Goal: Check status: Check status

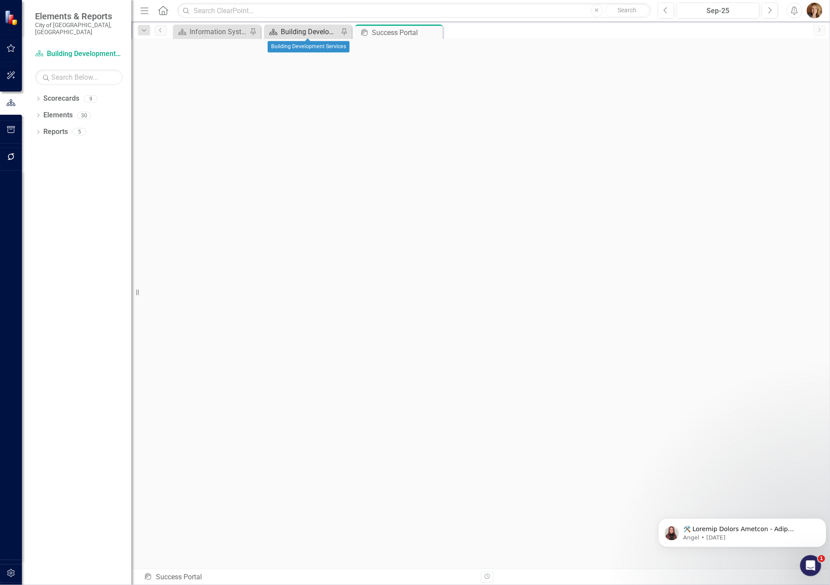
click at [293, 34] on div "Building Development Services" at bounding box center [310, 31] width 58 height 11
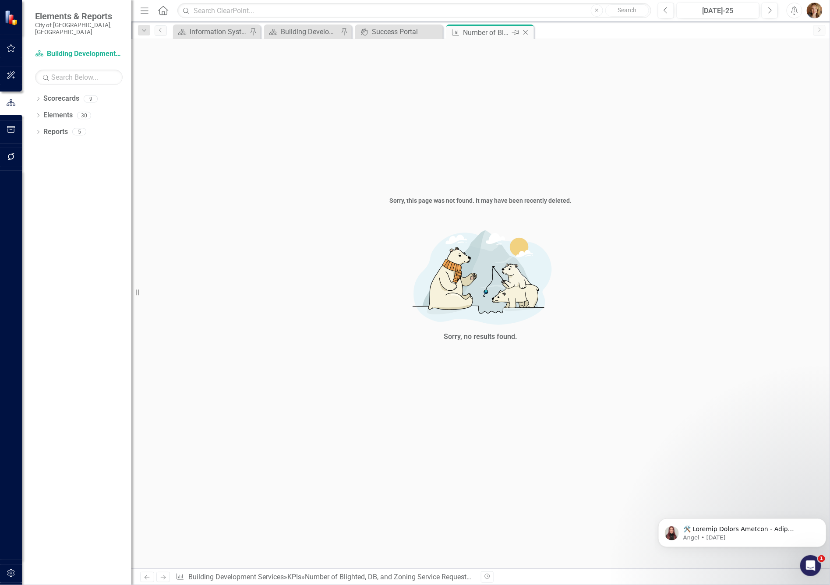
click at [525, 32] on icon at bounding box center [525, 32] width 5 height 5
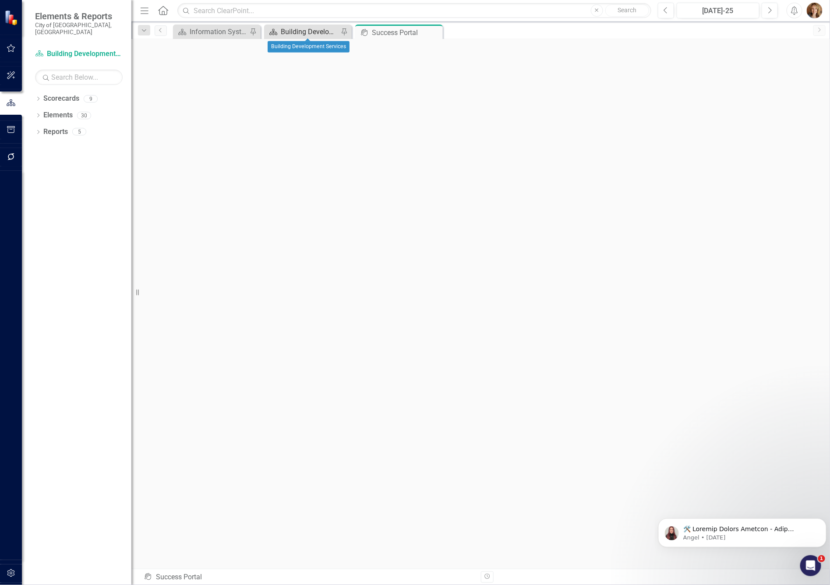
click at [303, 32] on div "Building Development Services" at bounding box center [310, 31] width 58 height 11
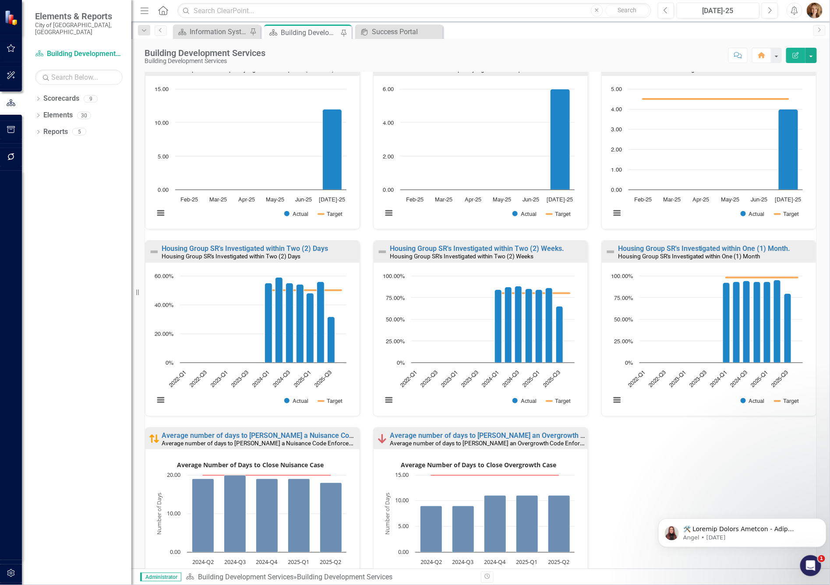
scroll to position [388, 0]
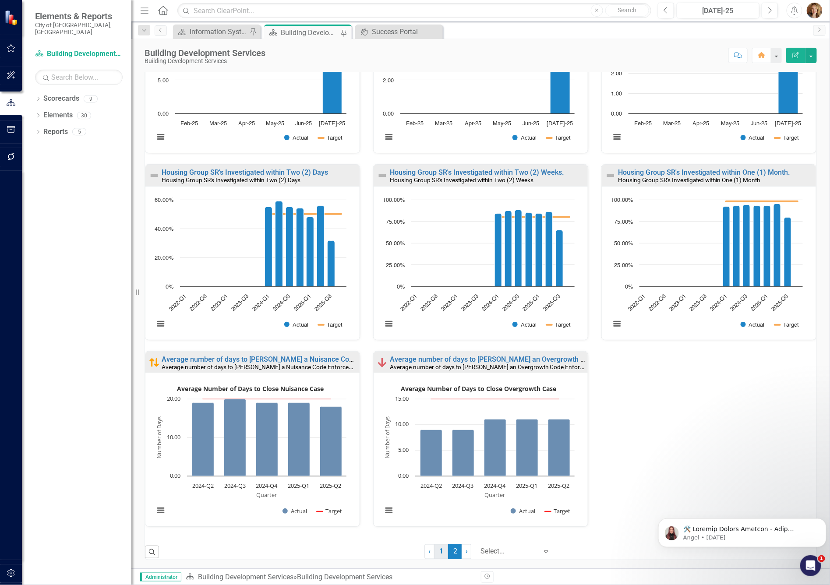
click at [434, 554] on link "1" at bounding box center [441, 551] width 14 height 15
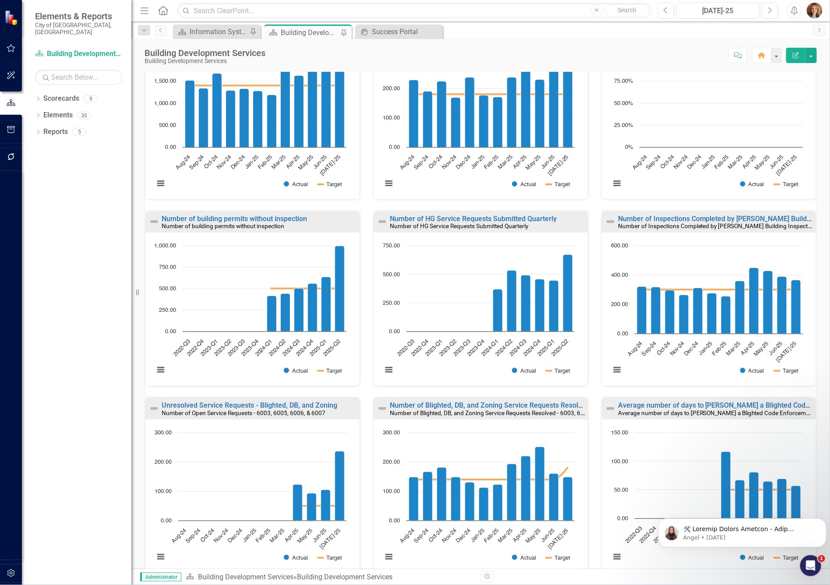
scroll to position [158, 0]
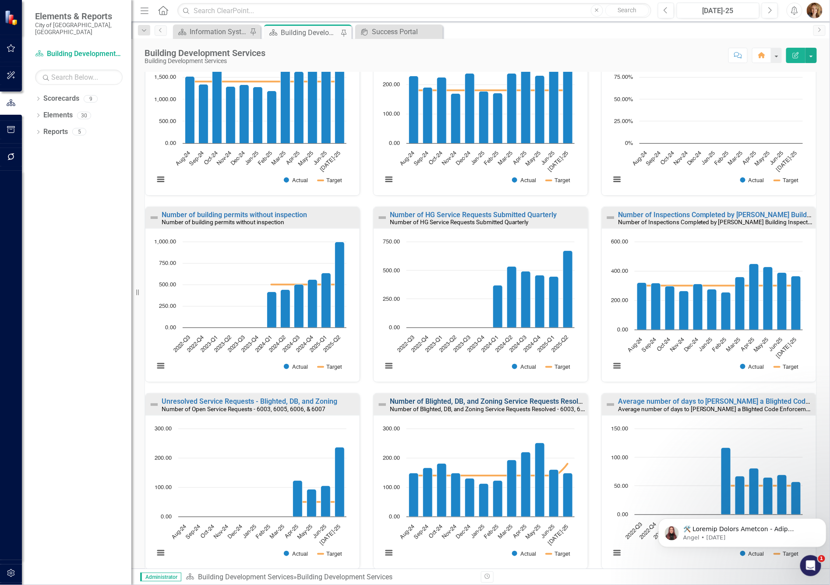
click at [444, 401] on link "Number of Blighted, DB, and Zoning Service Requests Resolved - 6003, 6005, 6006…" at bounding box center [529, 401] width 279 height 8
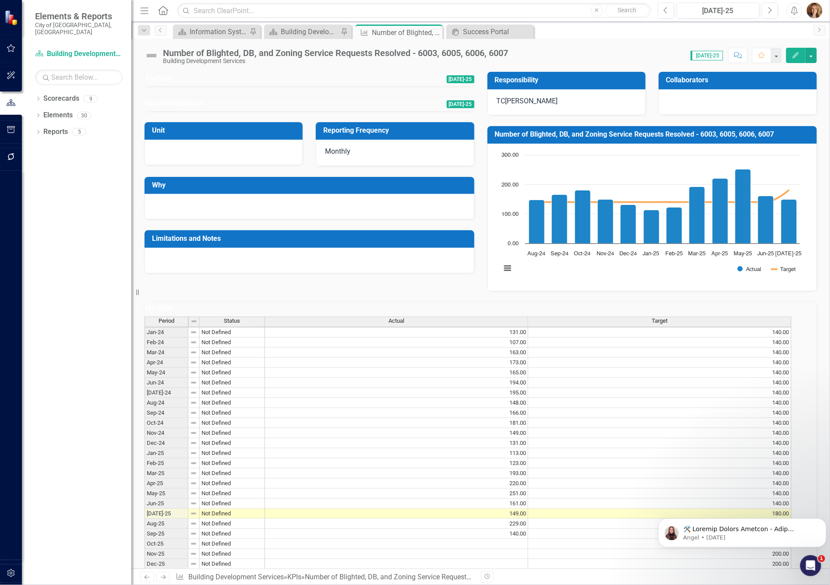
scroll to position [79, 0]
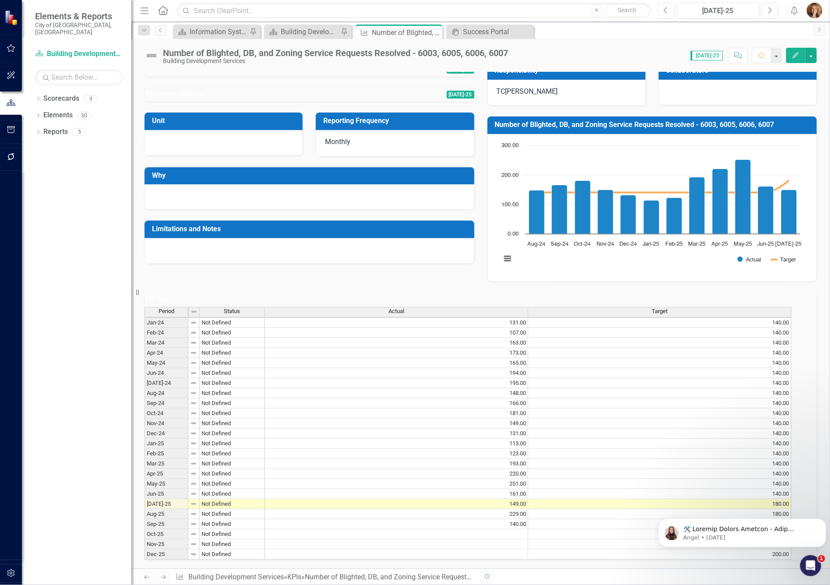
click at [151, 505] on div "Period Status Actual Target Jan-24 Not Defined 131.00 140.00 Feb-24 Not Defined…" at bounding box center [481, 433] width 672 height 253
click at [159, 519] on td "Sep-25" at bounding box center [167, 524] width 44 height 10
drag, startPoint x: 229, startPoint y: 50, endPoint x: 205, endPoint y: 52, distance: 24.6
click at [229, 50] on div "Number of Blighted, DB, and Zoning Service Requests Resolved - 6003, 6005, 6006…" at bounding box center [335, 53] width 345 height 10
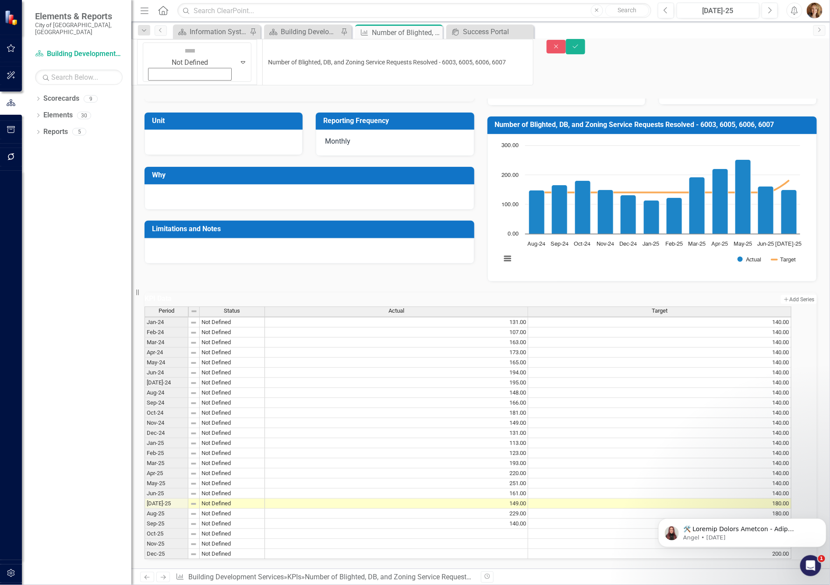
drag, startPoint x: 164, startPoint y: 50, endPoint x: 501, endPoint y: 50, distance: 336.3
drag, startPoint x: 485, startPoint y: 49, endPoint x: 171, endPoint y: 45, distance: 314.0
click at [262, 45] on input "Number of Blighted, DB, and Zoning Service Requests Resolved - 6003, 6005, 6006…" at bounding box center [397, 62] width 271 height 46
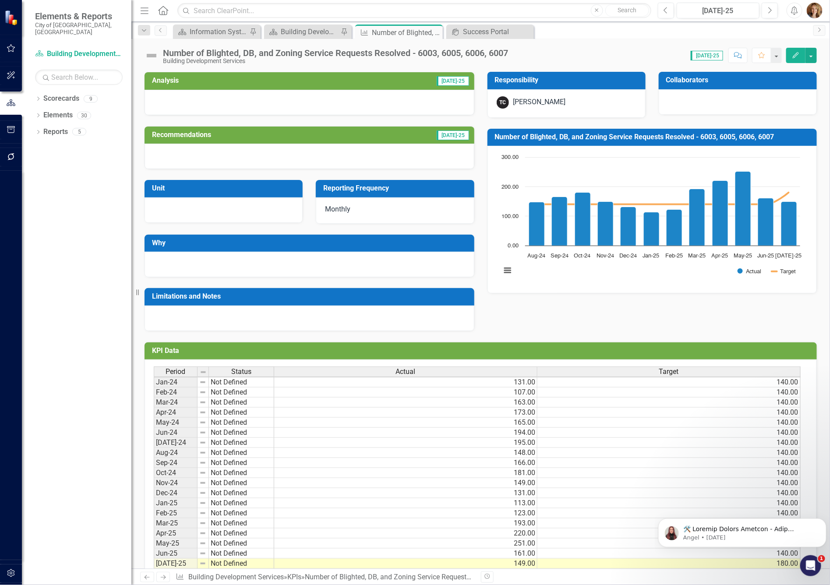
scroll to position [79, 0]
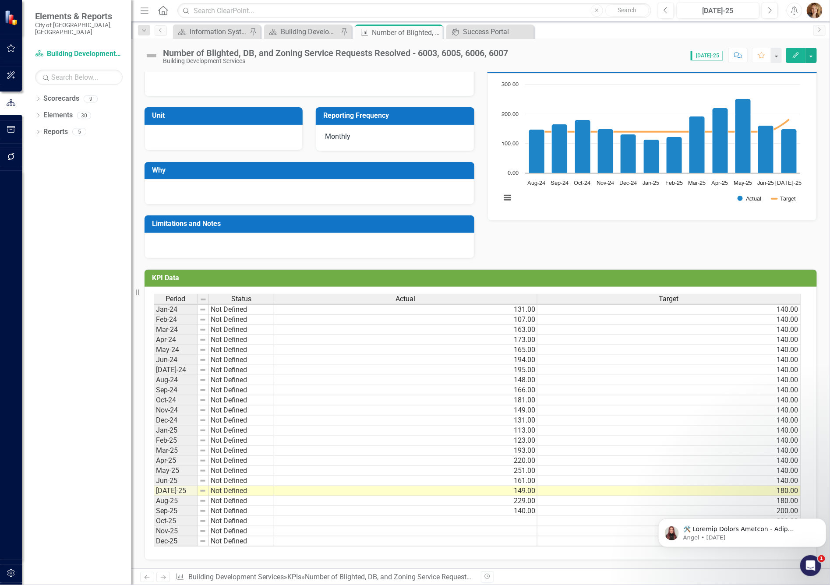
click at [163, 506] on td "Sep-25" at bounding box center [176, 511] width 44 height 10
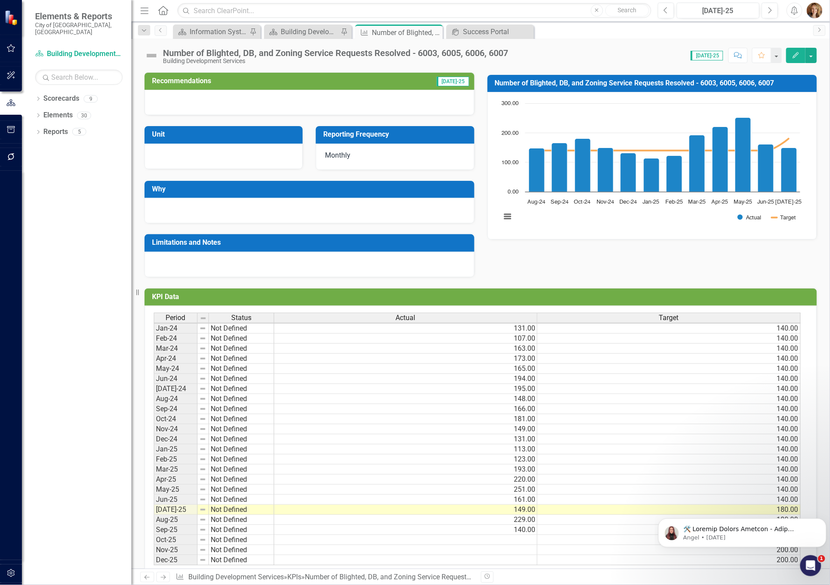
scroll to position [79, 0]
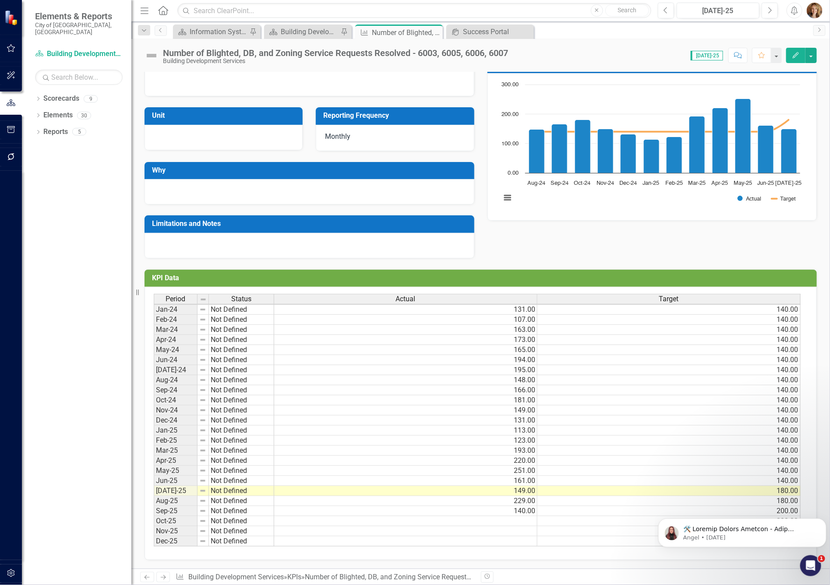
click at [159, 507] on td "Sep-25" at bounding box center [176, 511] width 44 height 10
click at [239, 575] on link "Building Development Services" at bounding box center [235, 577] width 95 height 8
